Goal: Transaction & Acquisition: Purchase product/service

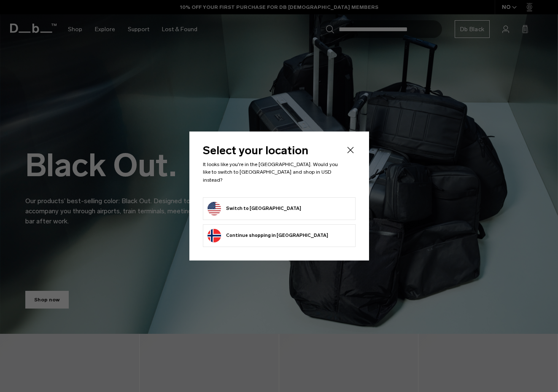
click at [270, 197] on li "Switch to United States" at bounding box center [279, 208] width 153 height 23
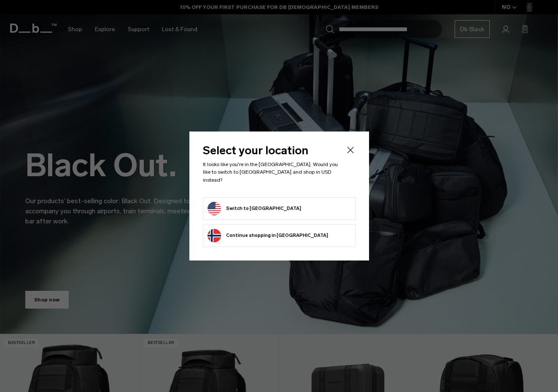
click at [269, 202] on button "Switch to United States" at bounding box center [255, 209] width 94 height 14
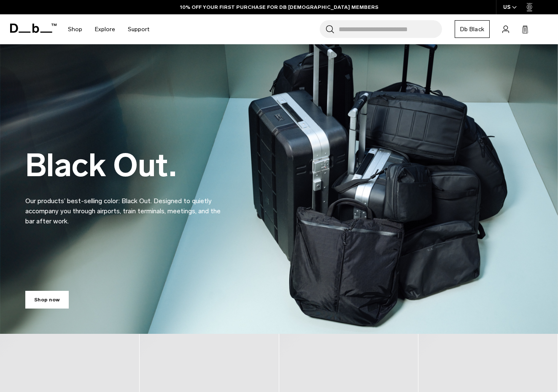
click at [357, 25] on input "Search for Bags, Luggage..." at bounding box center [390, 29] width 103 height 18
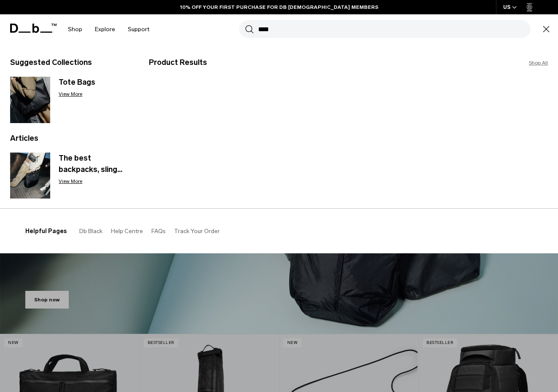
type input "****"
click at [249, 29] on button "Search" at bounding box center [249, 28] width 9 height 9
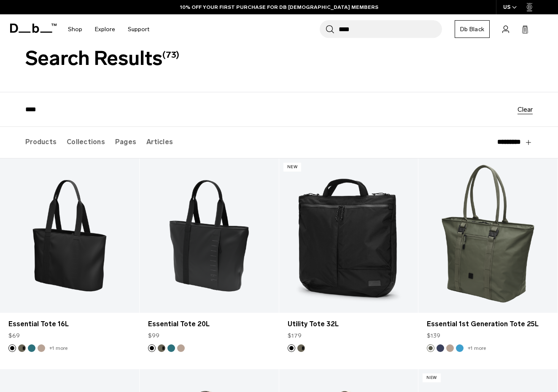
scroll to position [31, 0]
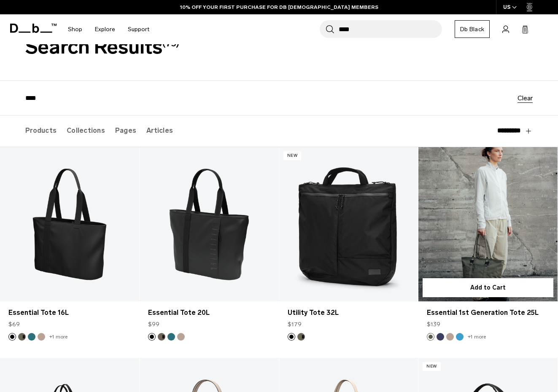
click at [452, 338] on button "Fogbow Beige" at bounding box center [450, 337] width 8 height 8
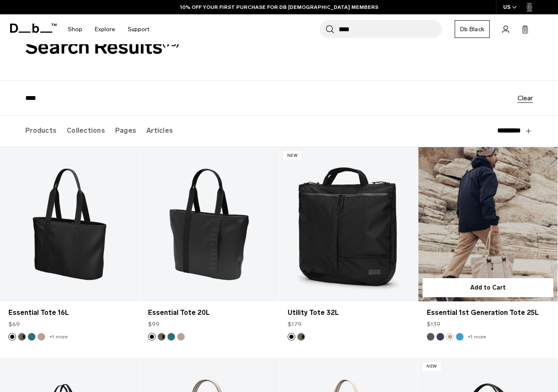
click at [509, 259] on link "Essential 1st Generation Tote 25L Fogbow Beige" at bounding box center [488, 224] width 139 height 154
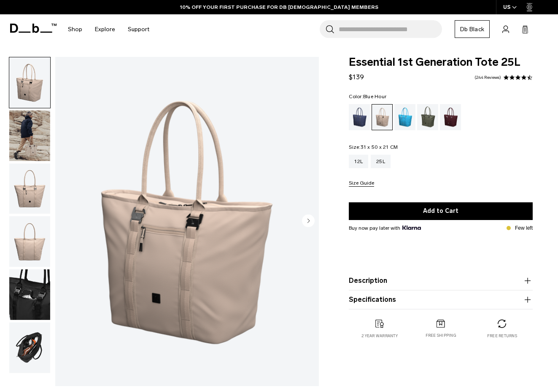
click at [362, 118] on div "Blue Hour" at bounding box center [360, 117] width 22 height 26
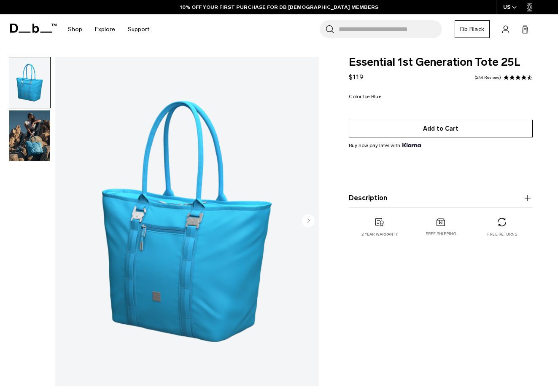
click at [448, 121] on button "Add to Cart" at bounding box center [441, 129] width 184 height 18
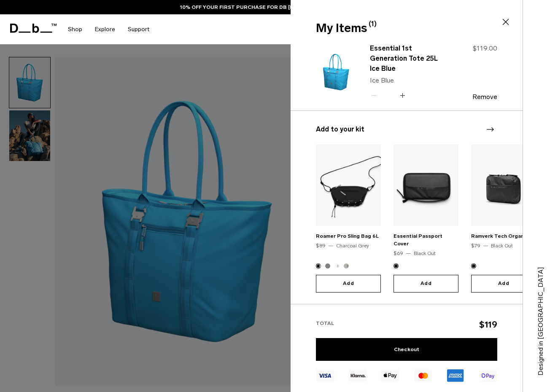
click at [505, 21] on icon at bounding box center [506, 22] width 6 height 6
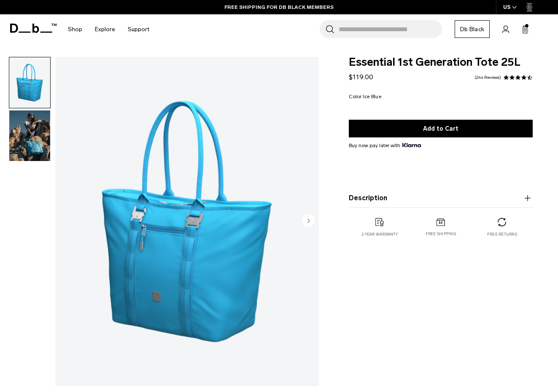
click at [36, 135] on img "button" at bounding box center [29, 136] width 41 height 51
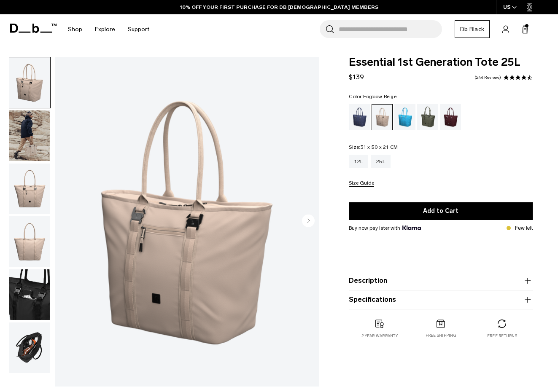
click at [439, 119] on ul at bounding box center [441, 117] width 184 height 26
click at [451, 119] on div "Raspberry" at bounding box center [451, 117] width 22 height 26
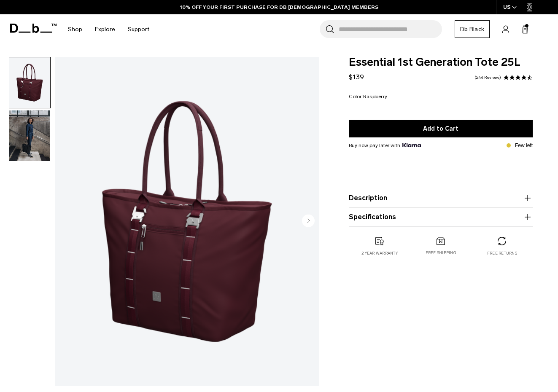
click at [365, 22] on input "Search for Bags, Luggage..." at bounding box center [390, 29] width 103 height 18
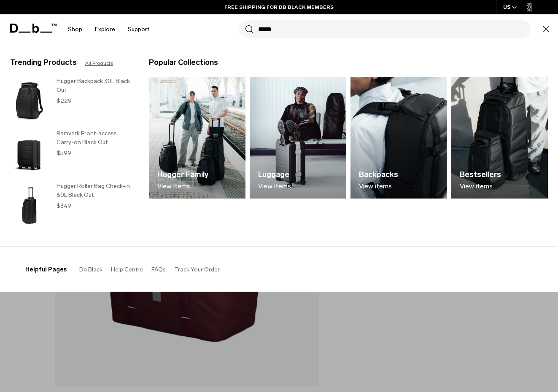
type input "*****"
click at [249, 29] on button "Search" at bounding box center [249, 28] width 9 height 9
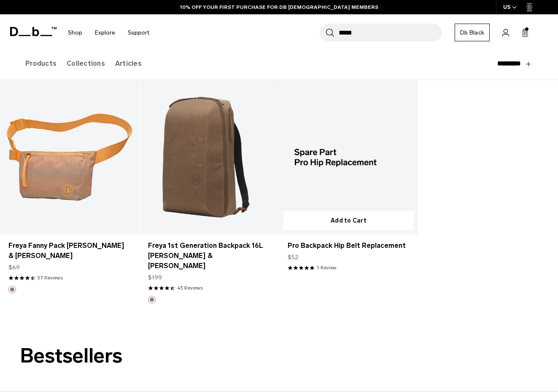
scroll to position [40, 0]
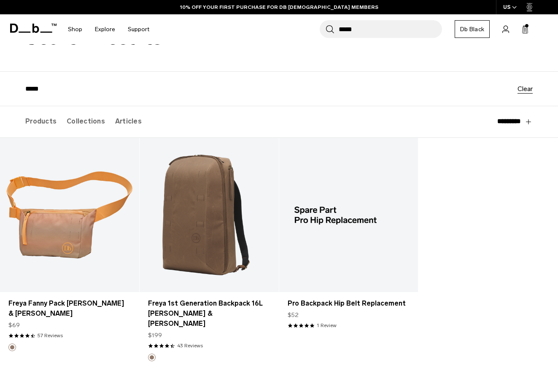
click at [366, 36] on input "*****" at bounding box center [390, 29] width 103 height 18
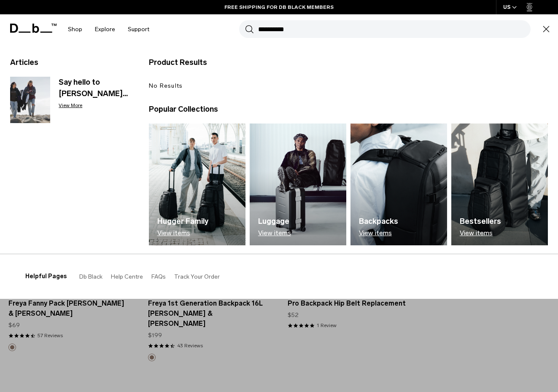
type input "**********"
click at [249, 29] on button "Search" at bounding box center [249, 28] width 9 height 9
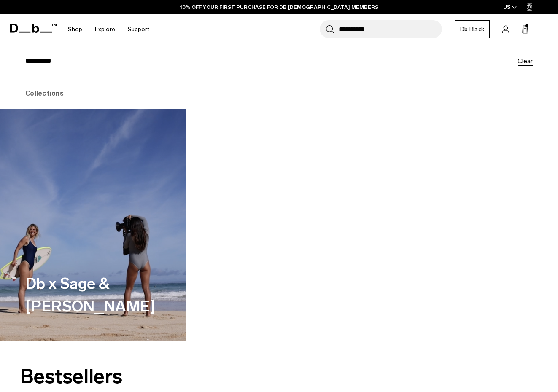
scroll to position [68, 0]
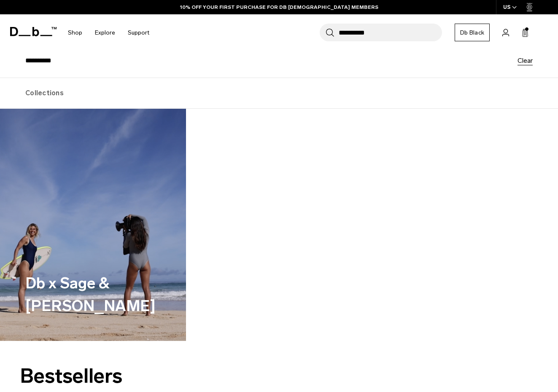
click at [79, 317] on h2 "Db x Sage & [PERSON_NAME]" at bounding box center [92, 295] width 135 height 46
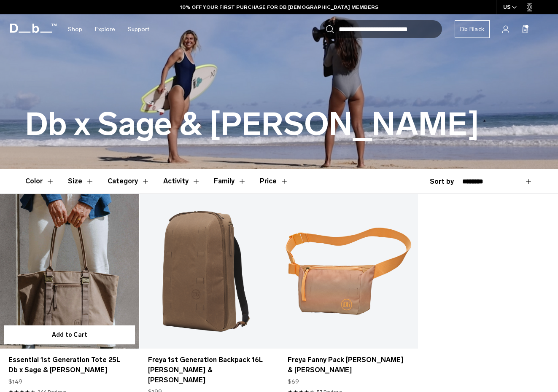
scroll to position [105, 0]
click at [92, 264] on link "Essential 1st Generation Tote 25L Db x Sage & Alana" at bounding box center [69, 271] width 139 height 154
